Goal: Task Accomplishment & Management: Manage account settings

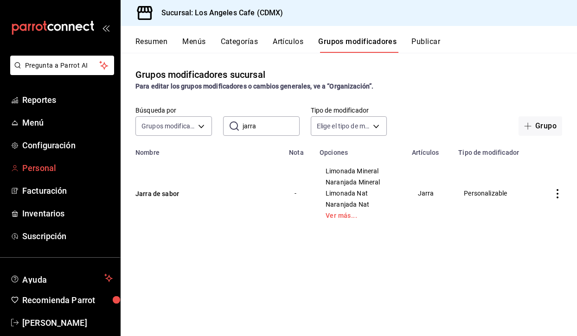
click at [50, 172] on span "Personal" at bounding box center [67, 168] width 90 height 13
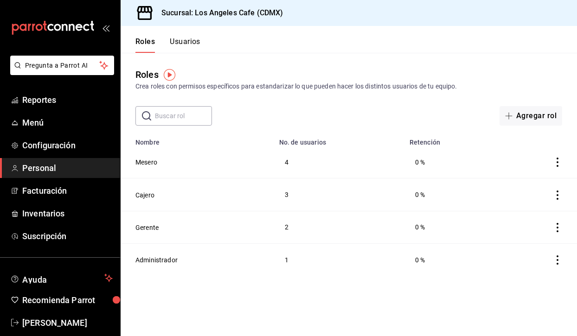
click at [169, 81] on div "Roles Crea roles con permisos específicos para estandarizar lo que pueden hacer…" at bounding box center [349, 80] width 457 height 24
click at [169, 77] on img "button" at bounding box center [170, 75] width 12 height 12
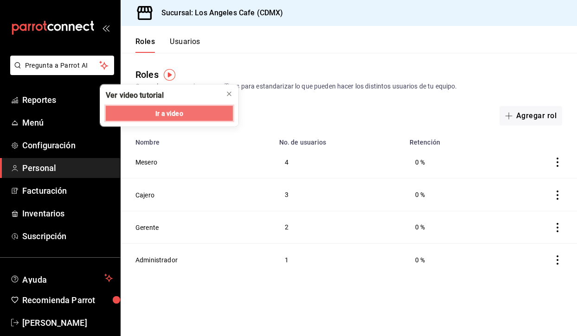
click at [177, 113] on span "Ir a video" at bounding box center [168, 114] width 27 height 10
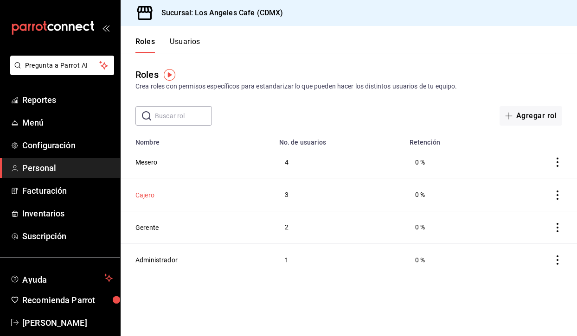
click at [146, 193] on button "Cajero" at bounding box center [144, 195] width 19 height 9
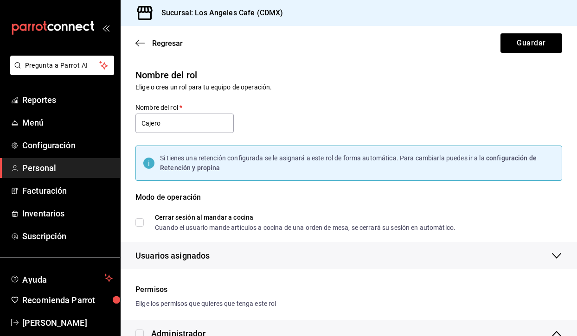
checkbox input "true"
click at [155, 37] on div "Regresar Guardar" at bounding box center [349, 43] width 457 height 34
click at [149, 43] on span "Regresar" at bounding box center [158, 43] width 47 height 9
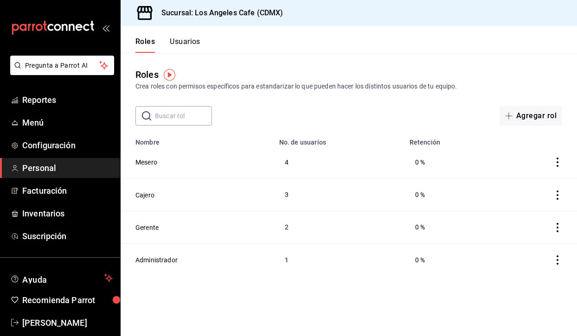
click at [184, 42] on button "Usuarios" at bounding box center [185, 45] width 31 height 16
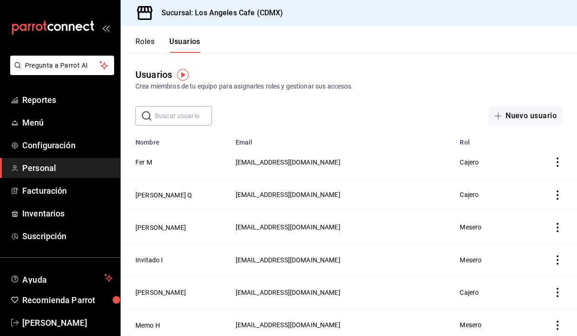
click at [554, 163] on icon "actions" at bounding box center [557, 162] width 9 height 9
click at [528, 145] on span "Duplicar" at bounding box center [516, 149] width 40 height 11
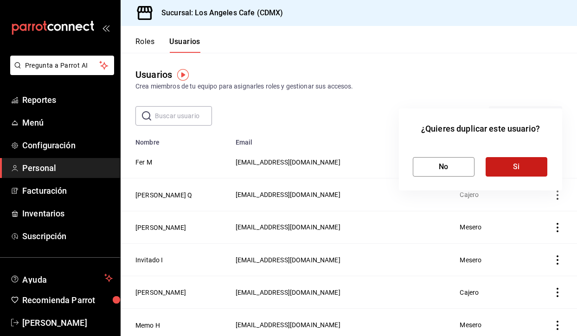
click at [520, 173] on button "Si" at bounding box center [517, 166] width 62 height 19
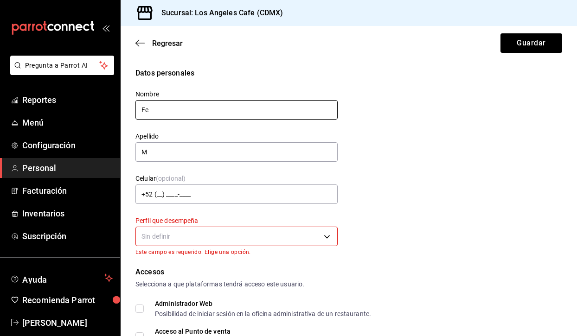
type input "F"
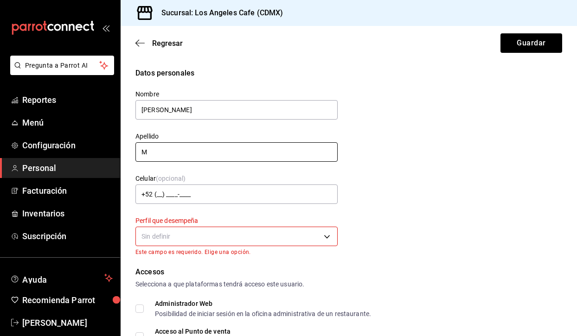
type input "[PERSON_NAME]"
click at [160, 154] on input "M" at bounding box center [236, 151] width 202 height 19
click at [167, 236] on body "Pregunta a Parrot AI Reportes Menú Configuración Personal Facturación Inventari…" at bounding box center [288, 168] width 577 height 336
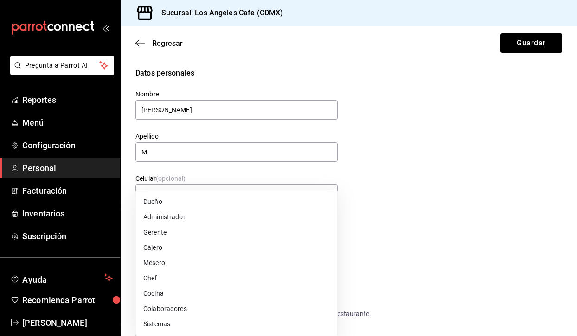
click at [155, 251] on li "Cajero" at bounding box center [236, 247] width 201 height 15
type input "CASHIER"
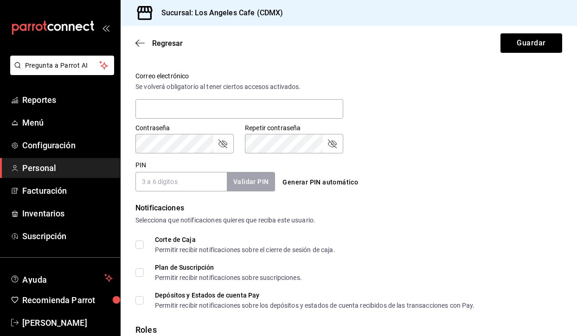
scroll to position [338, 0]
click at [166, 183] on input "PIN" at bounding box center [180, 181] width 91 height 19
type input "8956"
click at [260, 179] on button "Validar PIN" at bounding box center [250, 182] width 49 height 20
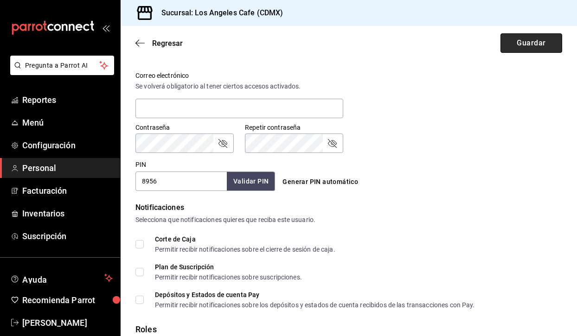
click at [530, 42] on button "Guardar" at bounding box center [532, 42] width 62 height 19
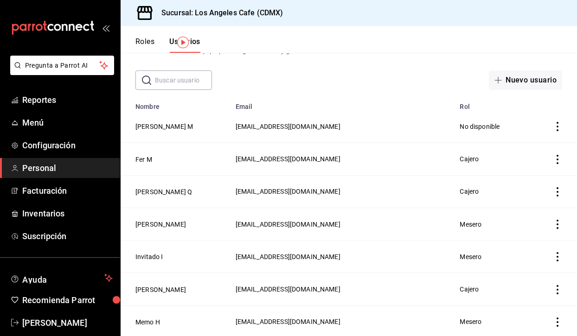
scroll to position [16, 0]
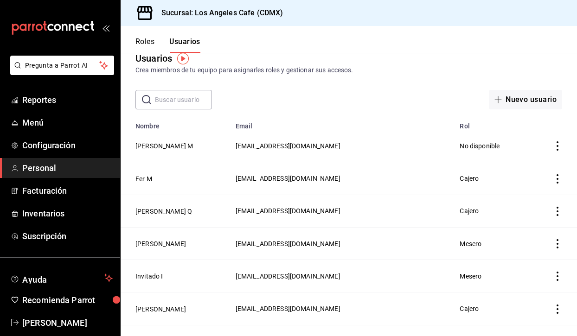
click at [556, 145] on icon "actions" at bounding box center [557, 146] width 9 height 9
click at [342, 146] on div at bounding box center [288, 168] width 577 height 336
click at [146, 148] on button "[PERSON_NAME] M" at bounding box center [164, 146] width 58 height 9
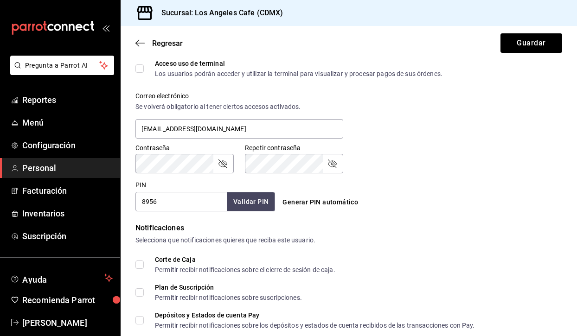
scroll to position [405, 0]
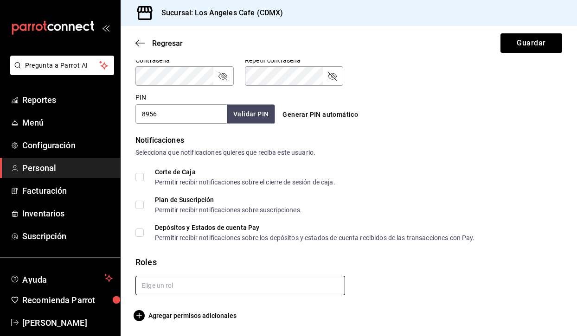
click at [161, 288] on input "text" at bounding box center [240, 285] width 210 height 19
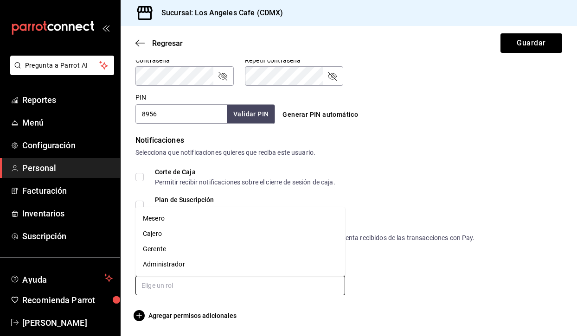
click at [155, 232] on li "Cajero" at bounding box center [240, 233] width 210 height 15
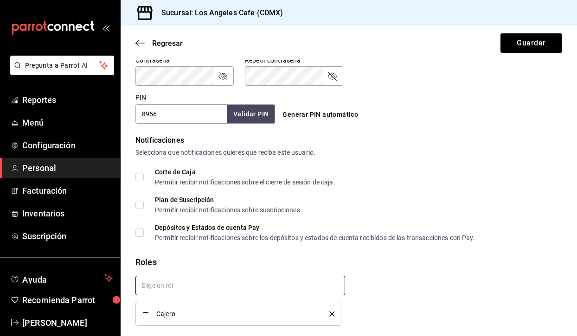
checkbox input "true"
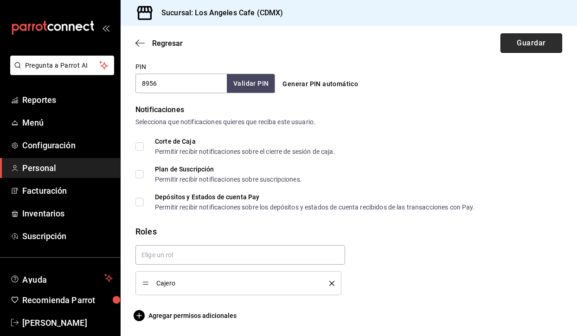
click at [538, 44] on button "Guardar" at bounding box center [532, 42] width 62 height 19
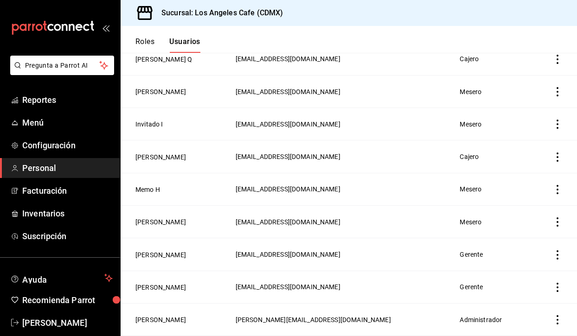
scroll to position [198, 0]
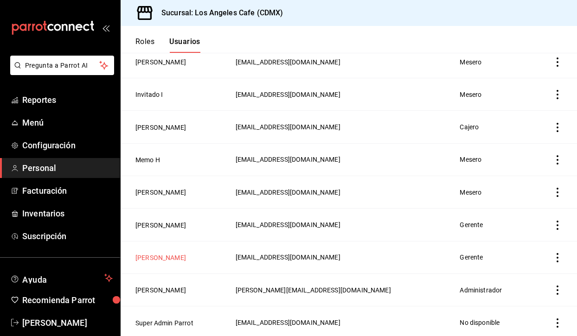
click at [155, 258] on button "[PERSON_NAME]" at bounding box center [160, 257] width 51 height 9
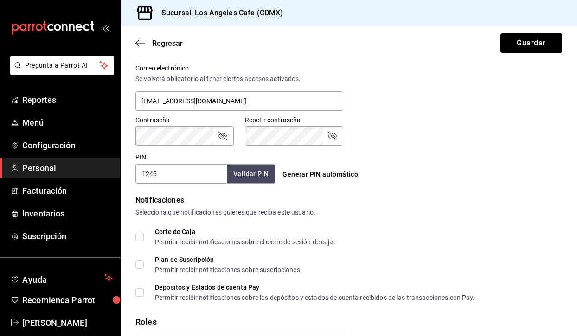
scroll to position [347, 0]
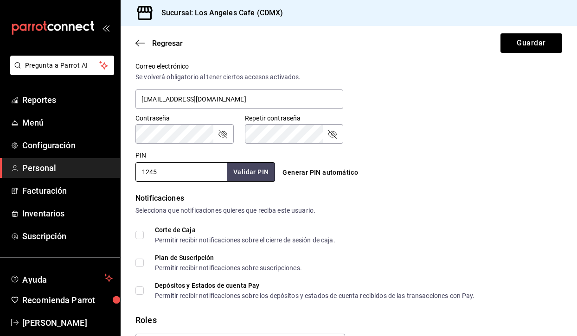
drag, startPoint x: 170, startPoint y: 171, endPoint x: 119, endPoint y: 171, distance: 51.0
click at [119, 171] on div "Pregunta a Parrot AI Reportes Menú Configuración Personal Facturación Inventari…" at bounding box center [288, 168] width 577 height 336
type input "1973"
click at [251, 171] on button "Validar PIN" at bounding box center [250, 172] width 49 height 20
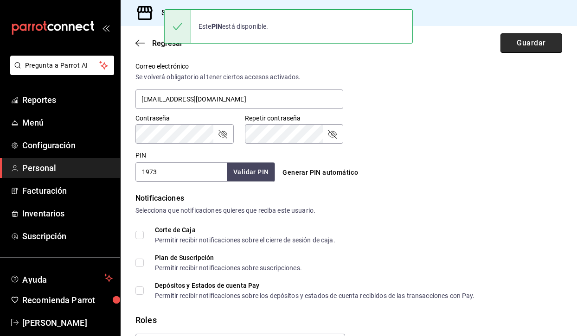
click at [543, 42] on button "Guardar" at bounding box center [532, 42] width 62 height 19
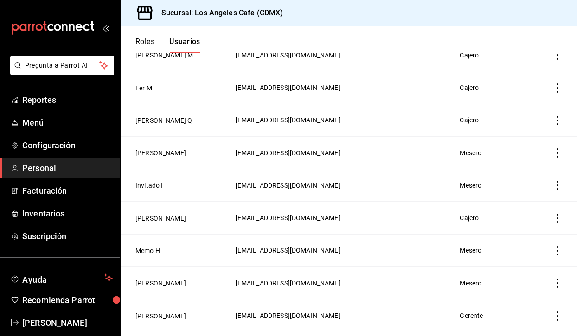
scroll to position [97, 0]
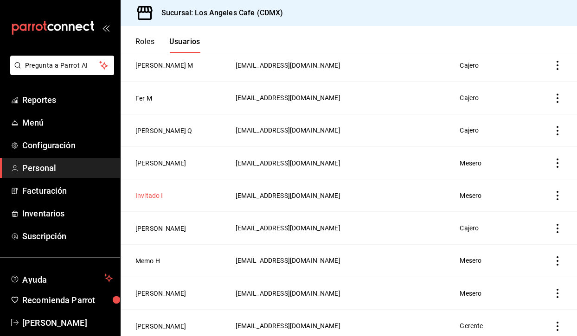
click at [153, 194] on button "Invitado I" at bounding box center [149, 195] width 28 height 9
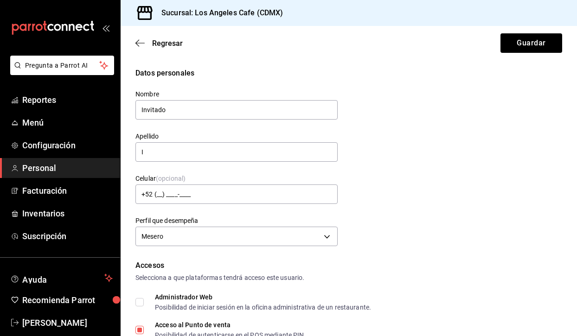
scroll to position [5, 0]
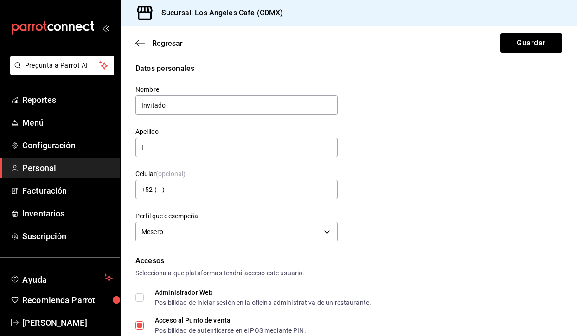
drag, startPoint x: 181, startPoint y: 109, endPoint x: 84, endPoint y: 110, distance: 97.9
click at [84, 110] on div "Pregunta a Parrot AI Reportes Menú Configuración Personal Facturación Inventari…" at bounding box center [288, 168] width 577 height 336
type input "I"
type input "[PERSON_NAME]"
click at [551, 38] on button "Guardar" at bounding box center [532, 42] width 62 height 19
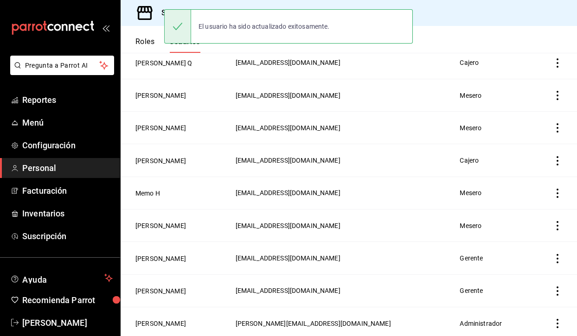
scroll to position [170, 0]
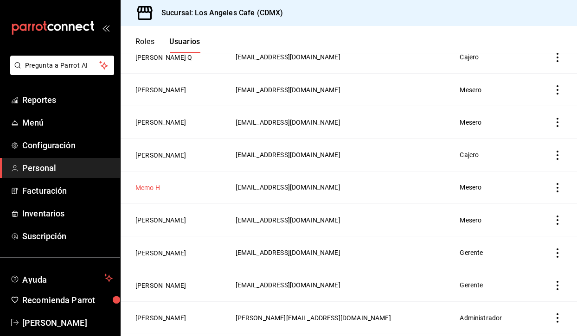
click at [145, 185] on button "Memo H" at bounding box center [147, 187] width 25 height 9
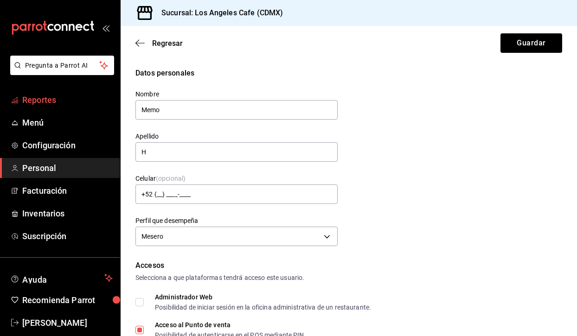
drag, startPoint x: 181, startPoint y: 112, endPoint x: 76, endPoint y: 107, distance: 105.0
click at [76, 107] on div "Pregunta a Parrot AI Reportes Menú Configuración Personal Facturación Inventari…" at bounding box center [288, 168] width 577 height 336
type input "Invitado"
click at [530, 49] on button "Guardar" at bounding box center [532, 42] width 62 height 19
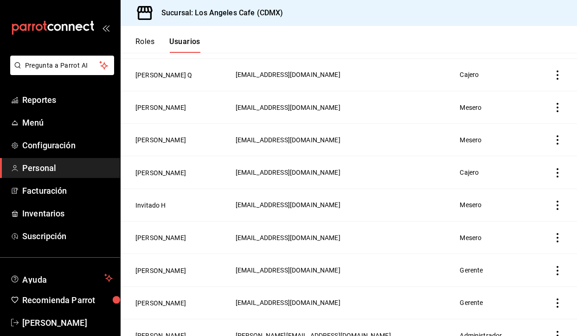
scroll to position [198, 0]
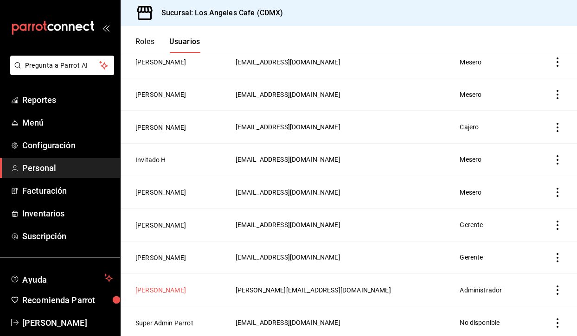
click at [144, 290] on button "[PERSON_NAME]" at bounding box center [160, 290] width 51 height 9
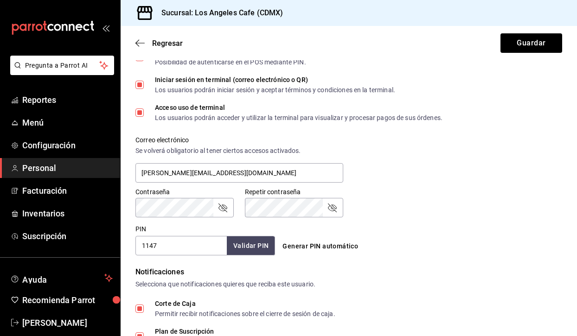
scroll to position [288, 0]
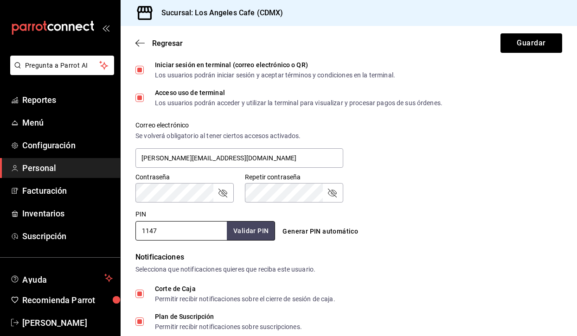
drag, startPoint x: 169, startPoint y: 231, endPoint x: 129, endPoint y: 234, distance: 41.0
click at [129, 234] on div "Datos personales Nombre [PERSON_NAME] [PERSON_NAME] Celular (opcional) +52 (__)…" at bounding box center [349, 135] width 457 height 710
type input "2356"
click at [255, 229] on button "Validar PIN" at bounding box center [250, 231] width 49 height 20
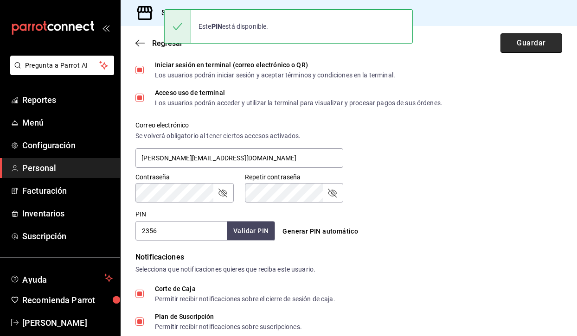
click at [522, 36] on button "Guardar" at bounding box center [532, 42] width 62 height 19
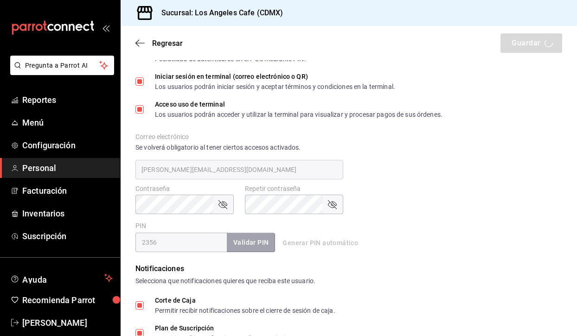
scroll to position [269, 0]
